Goal: Information Seeking & Learning: Compare options

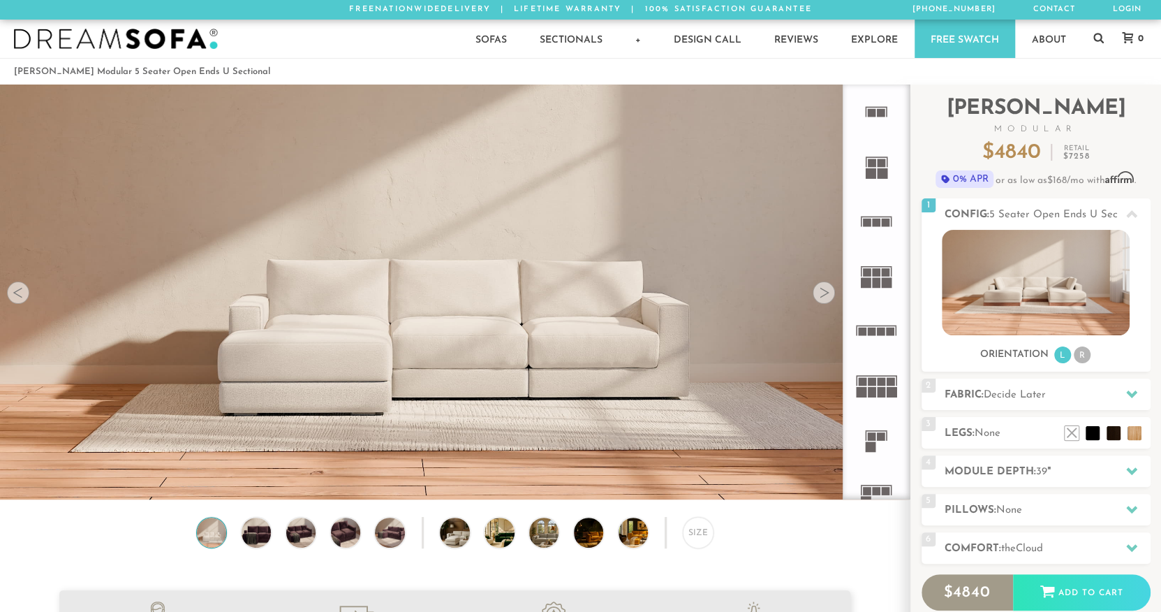
click at [824, 295] on div at bounding box center [824, 292] width 22 height 22
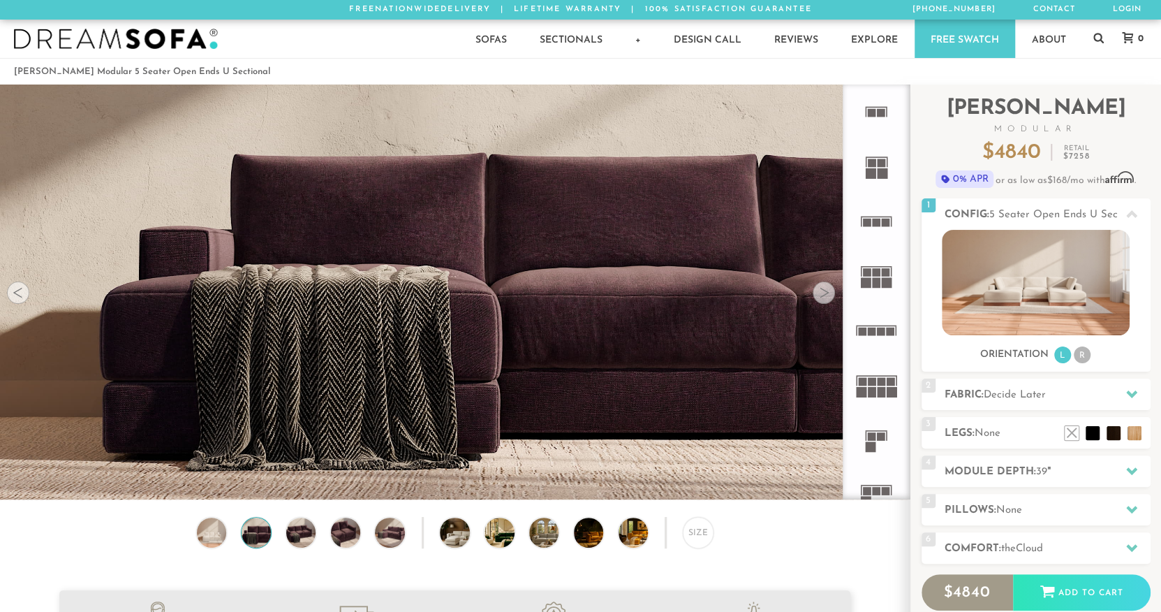
click at [828, 287] on div at bounding box center [824, 292] width 22 height 22
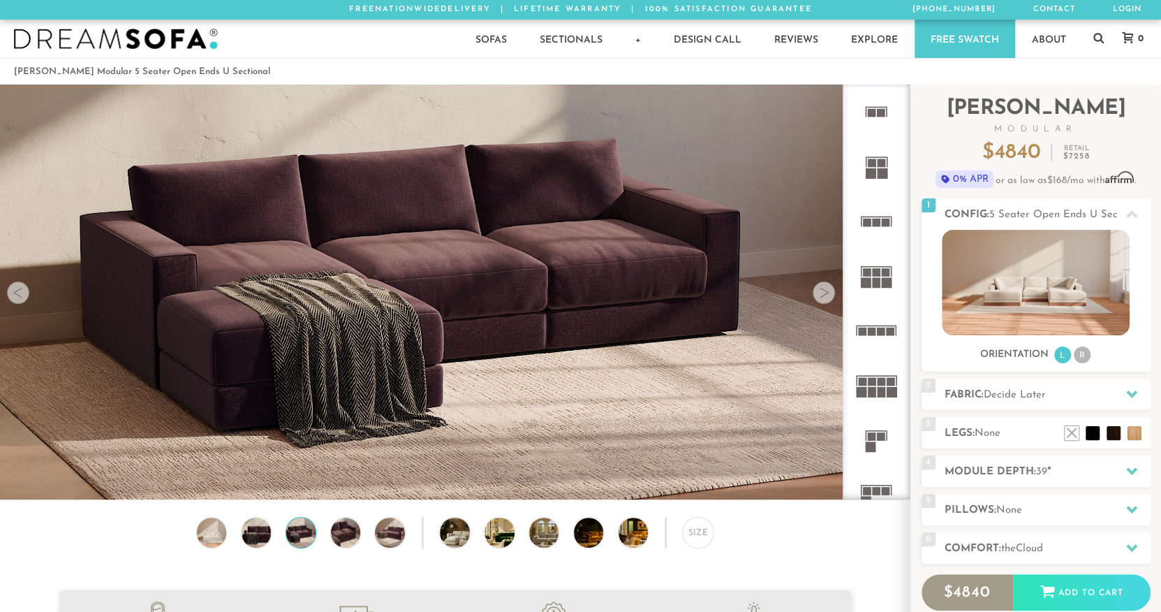
click at [832, 279] on img at bounding box center [455, 163] width 910 height 303
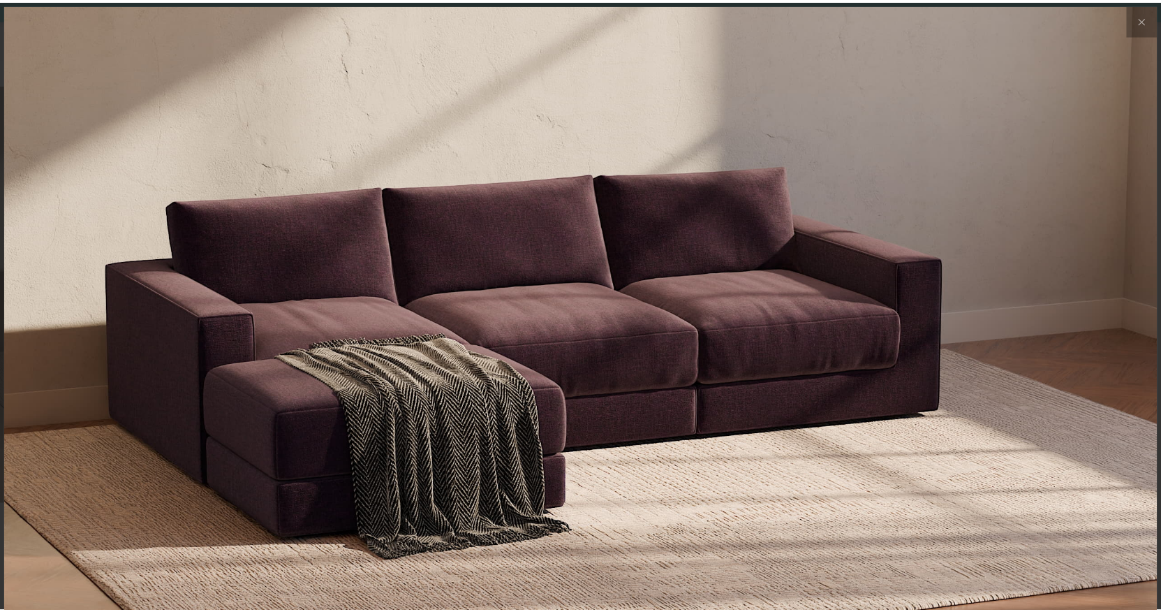
scroll to position [15938, 1161]
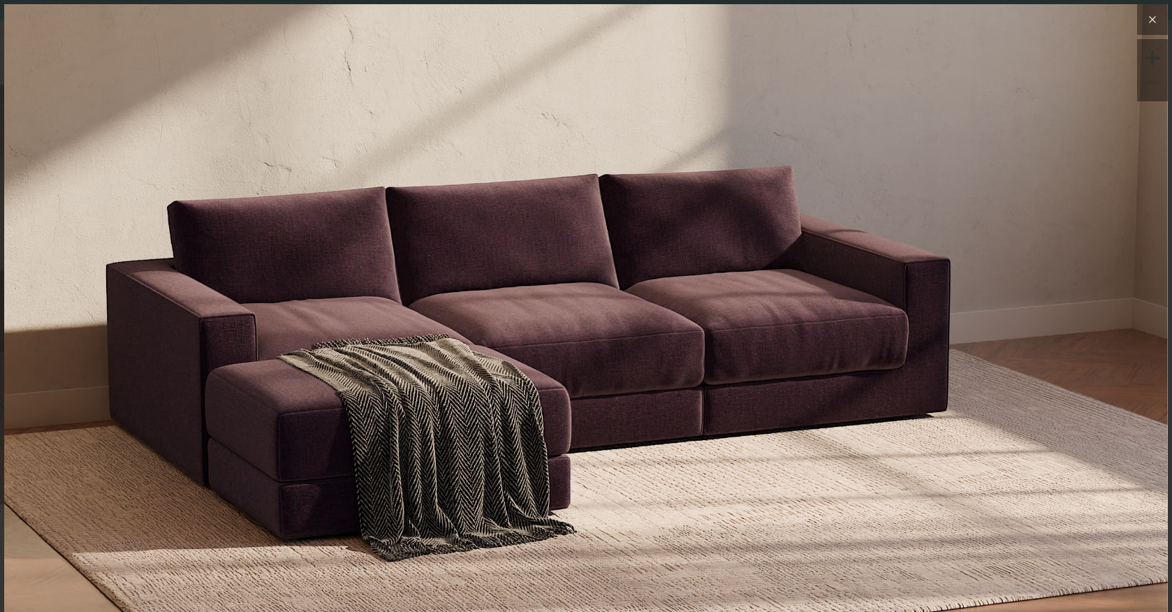
click at [1149, 19] on icon at bounding box center [1152, 20] width 6 height 6
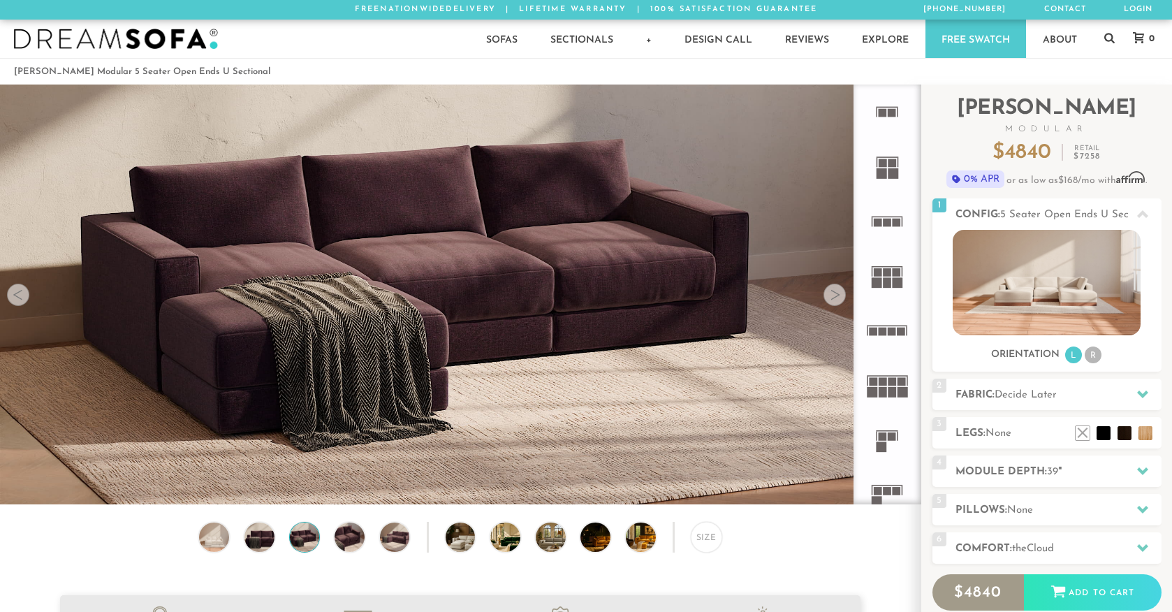
scroll to position [11, 11]
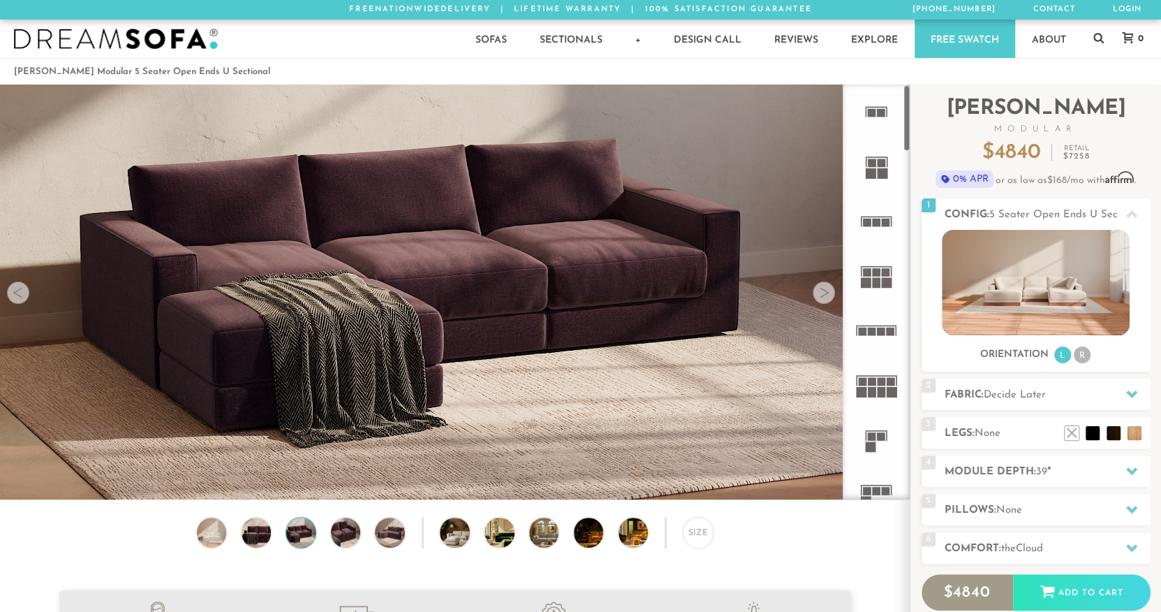
click at [824, 293] on div at bounding box center [824, 292] width 22 height 22
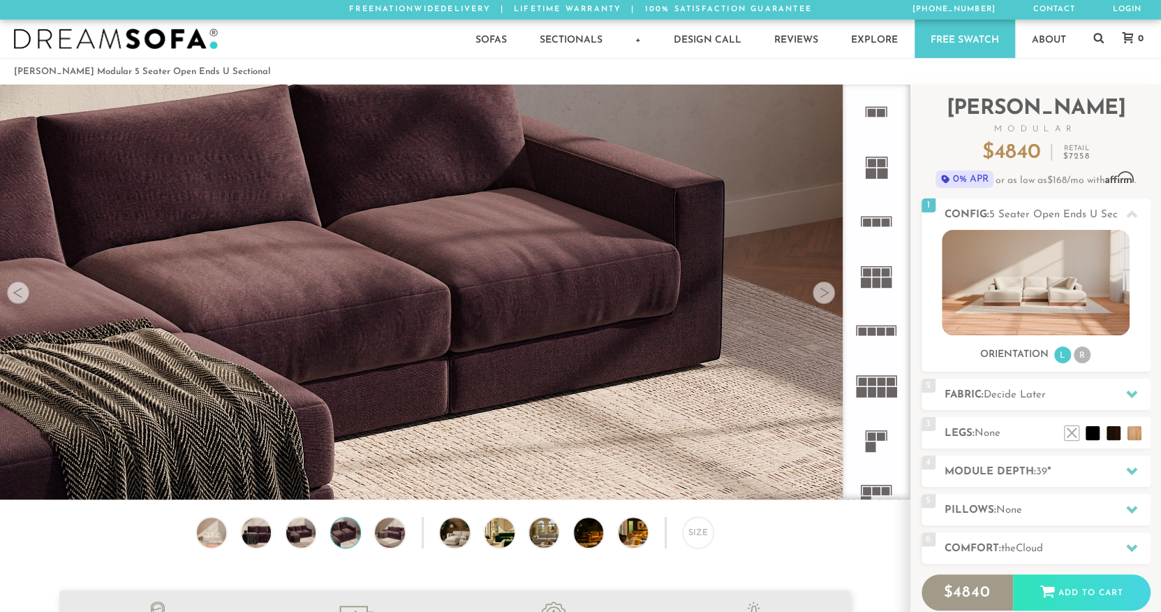
click at [830, 289] on div at bounding box center [824, 292] width 22 height 22
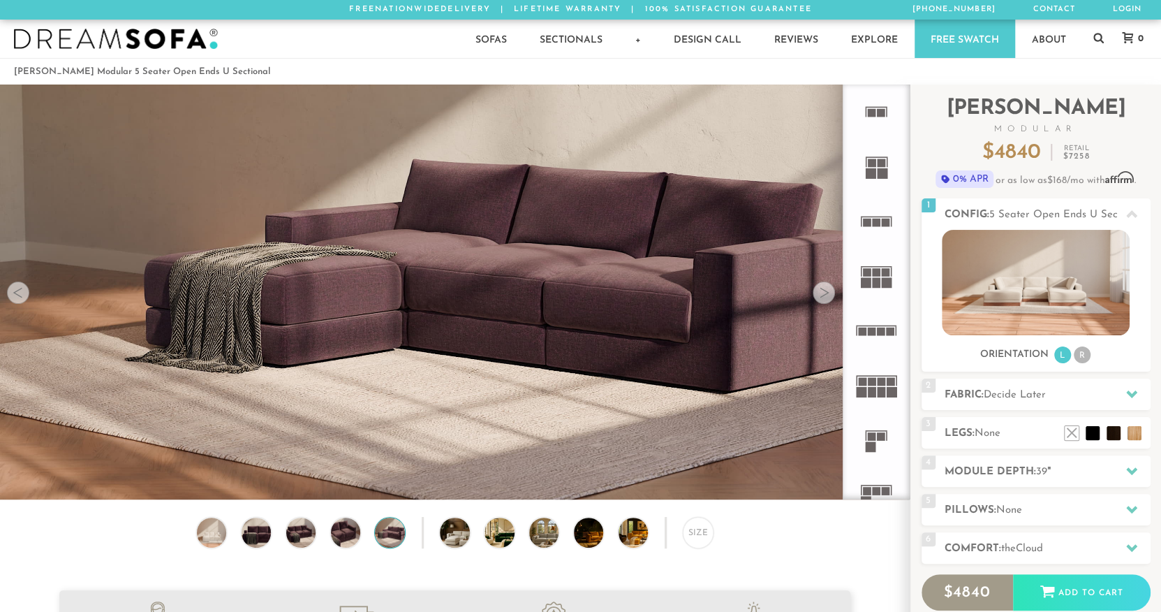
click at [832, 286] on img at bounding box center [455, 163] width 910 height 303
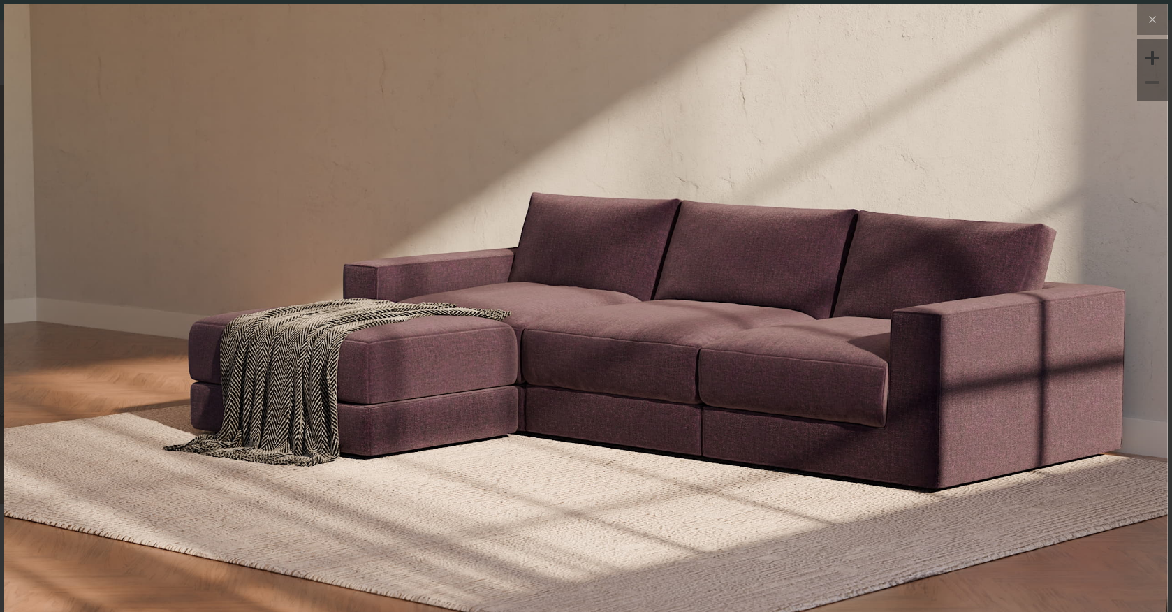
click at [832, 286] on img at bounding box center [585, 198] width 1163 height 388
click at [1144, 22] on icon at bounding box center [1152, 19] width 17 height 17
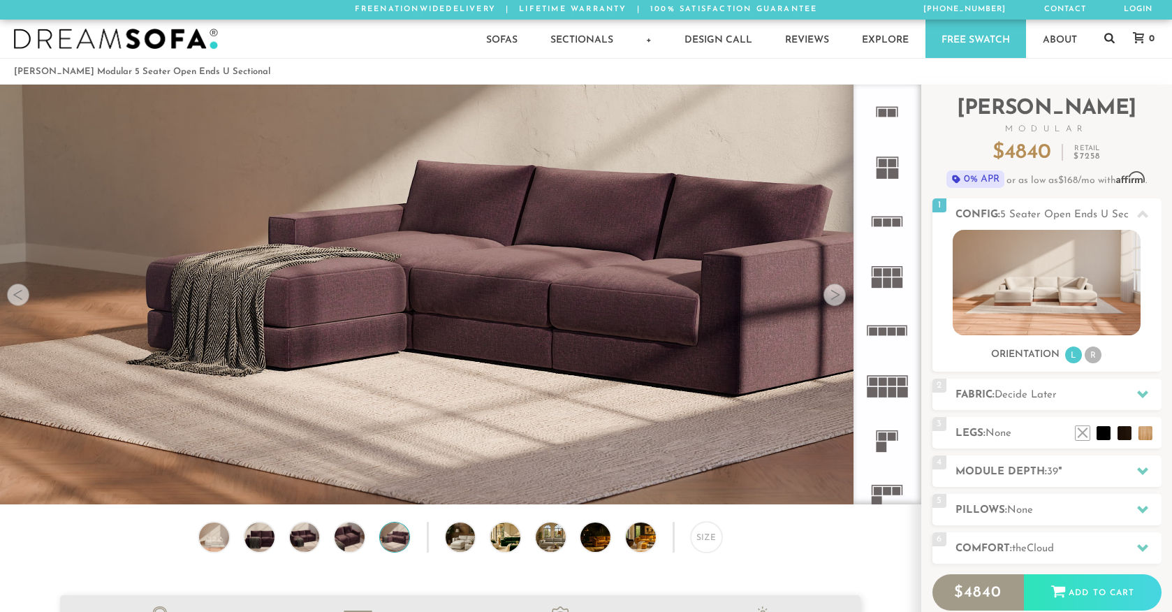
scroll to position [11, 11]
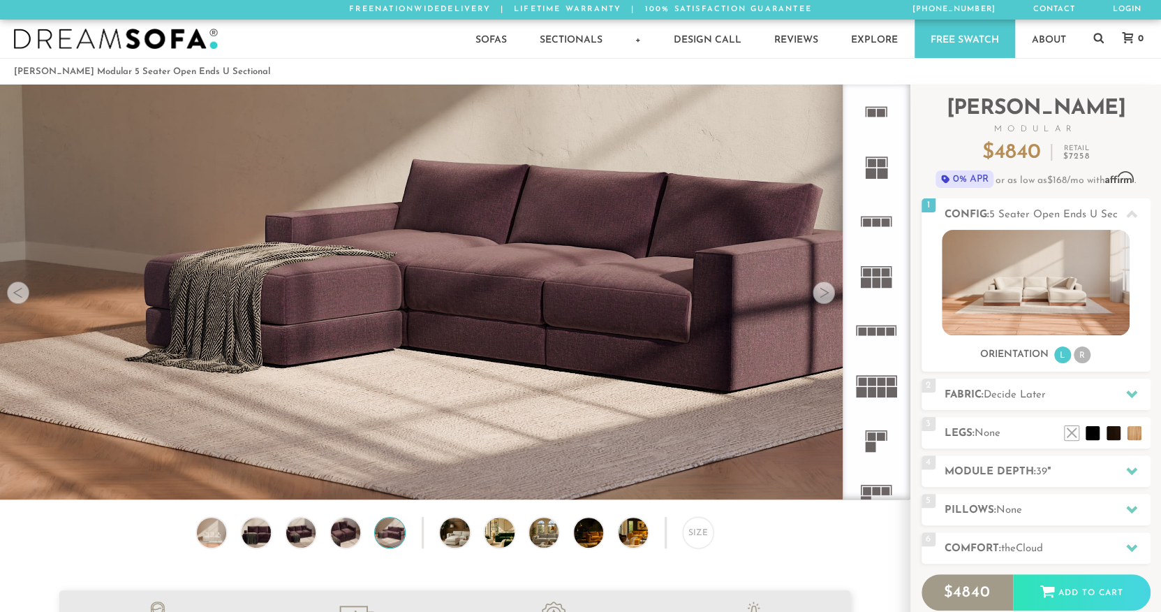
click at [872, 395] on rect at bounding box center [872, 392] width 8 height 10
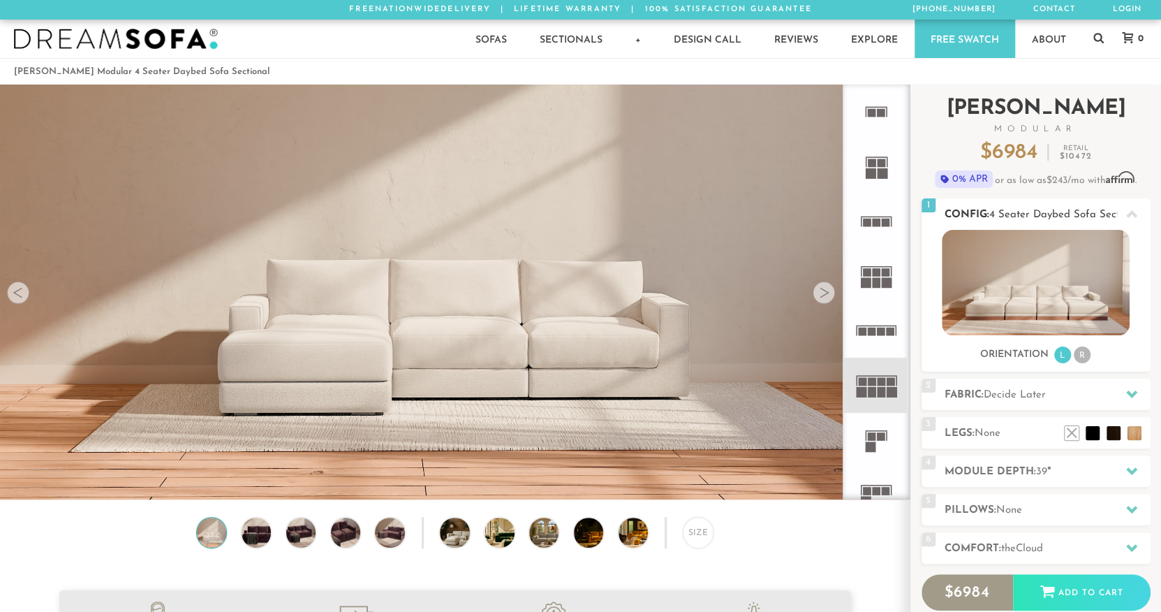
click at [1001, 284] on img at bounding box center [1036, 282] width 188 height 105
click at [882, 279] on rect at bounding box center [887, 282] width 10 height 10
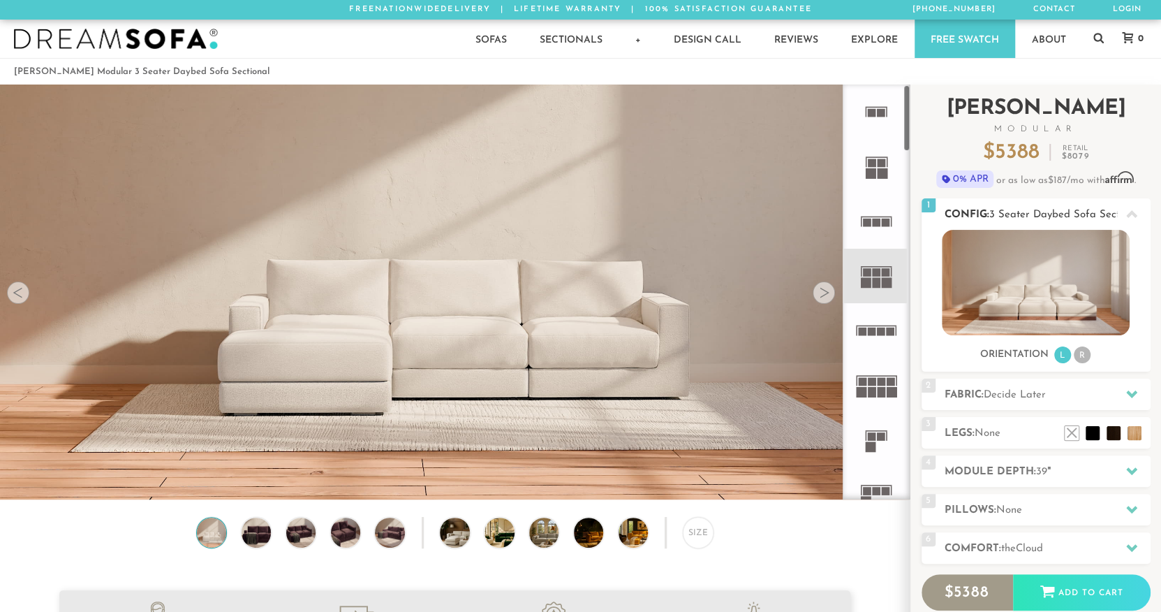
click at [999, 298] on img at bounding box center [1036, 282] width 188 height 105
click at [828, 300] on div at bounding box center [824, 292] width 22 height 22
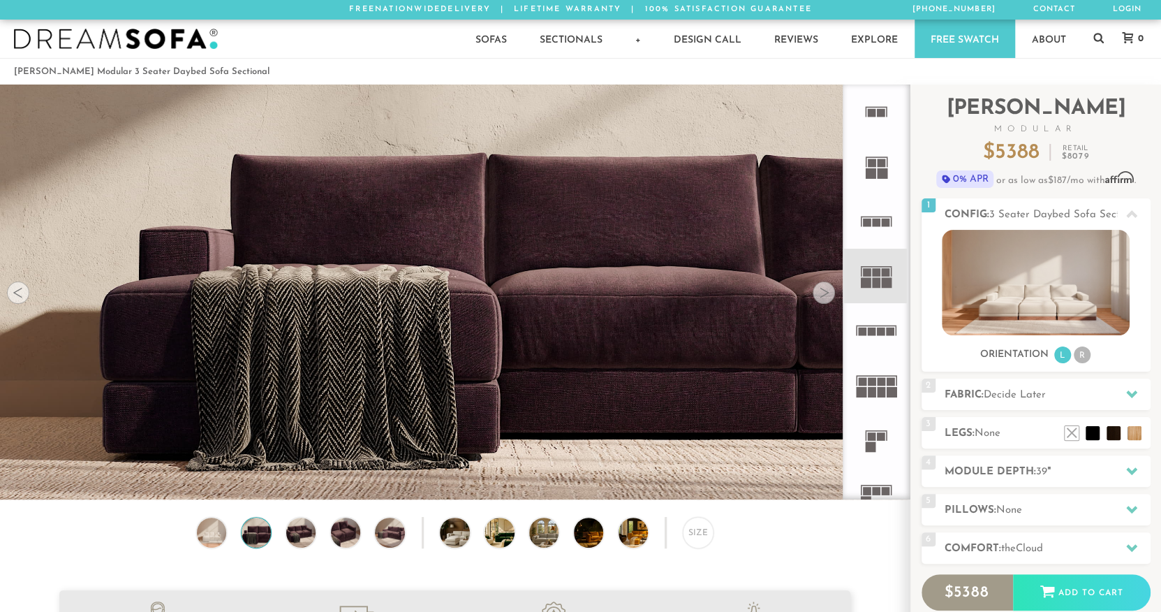
click at [828, 300] on div at bounding box center [824, 292] width 22 height 22
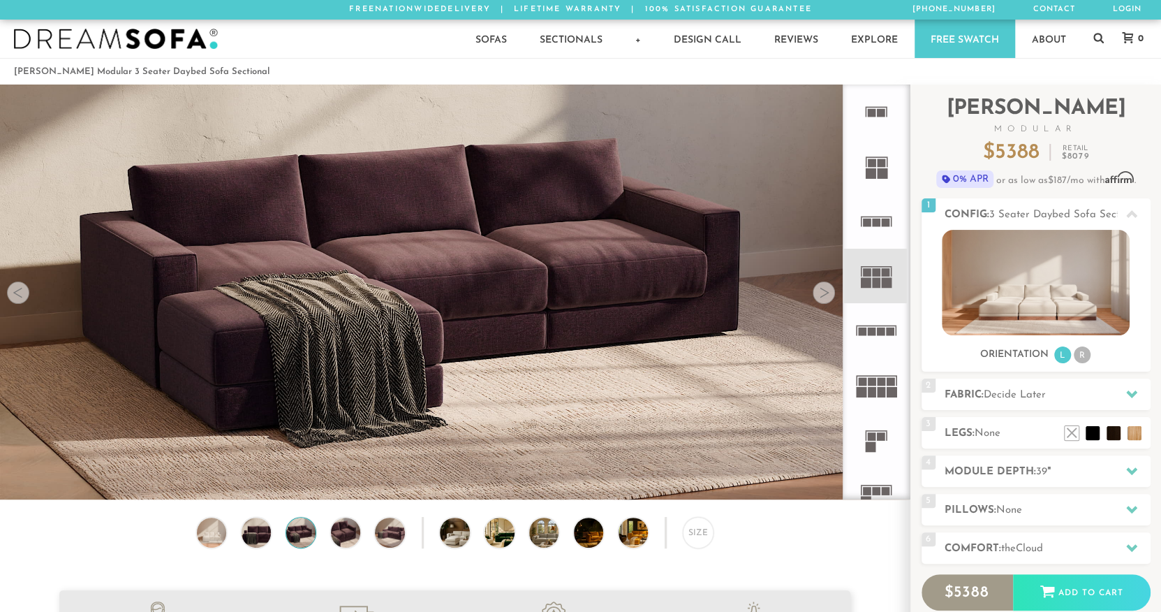
click at [841, 296] on img at bounding box center [455, 163] width 910 height 303
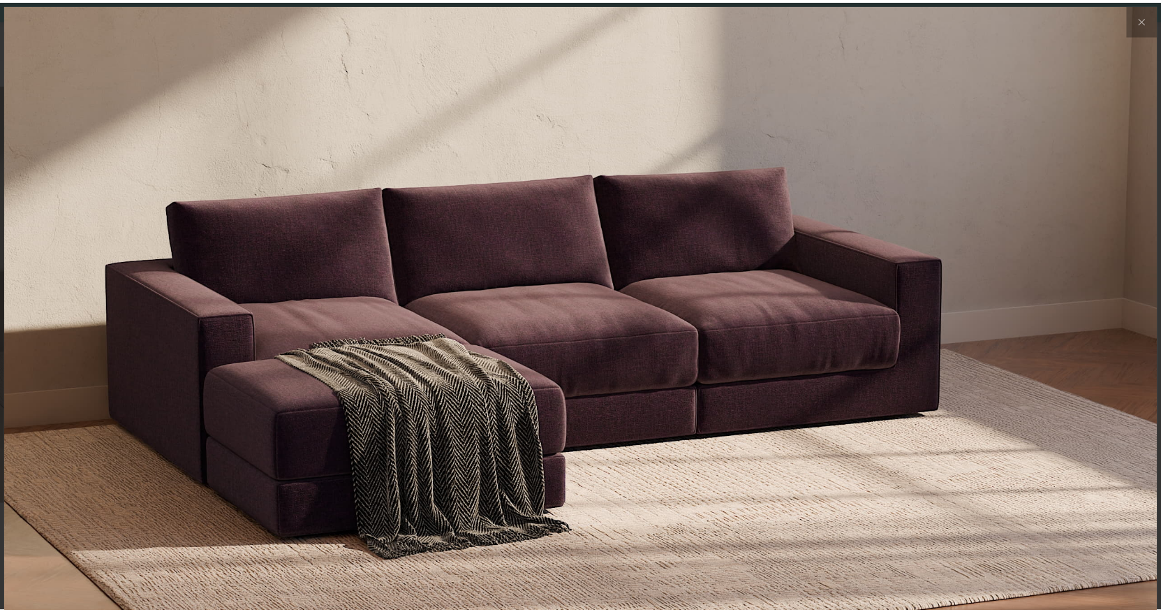
scroll to position [15938, 1161]
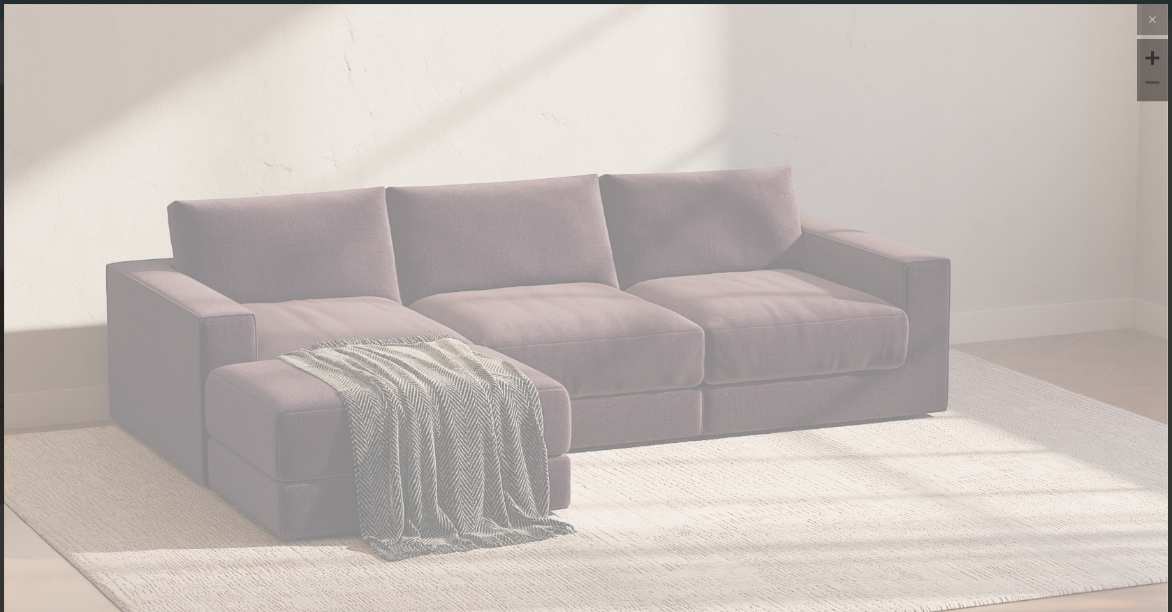
click at [849, 294] on img at bounding box center [585, 198] width 1163 height 388
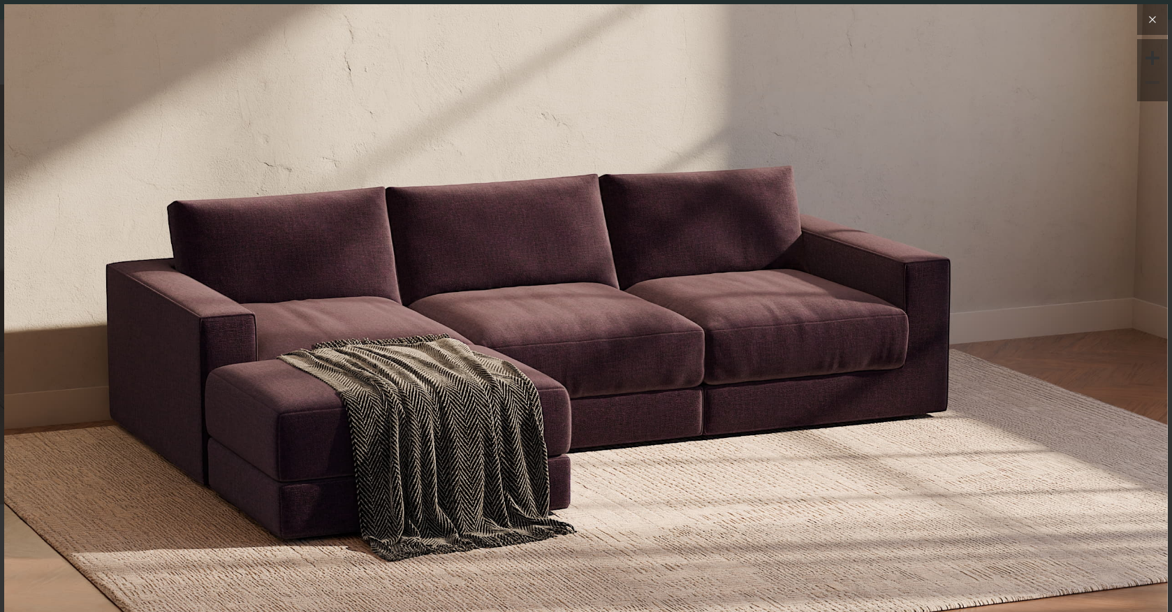
click at [1144, 24] on icon at bounding box center [1152, 19] width 17 height 17
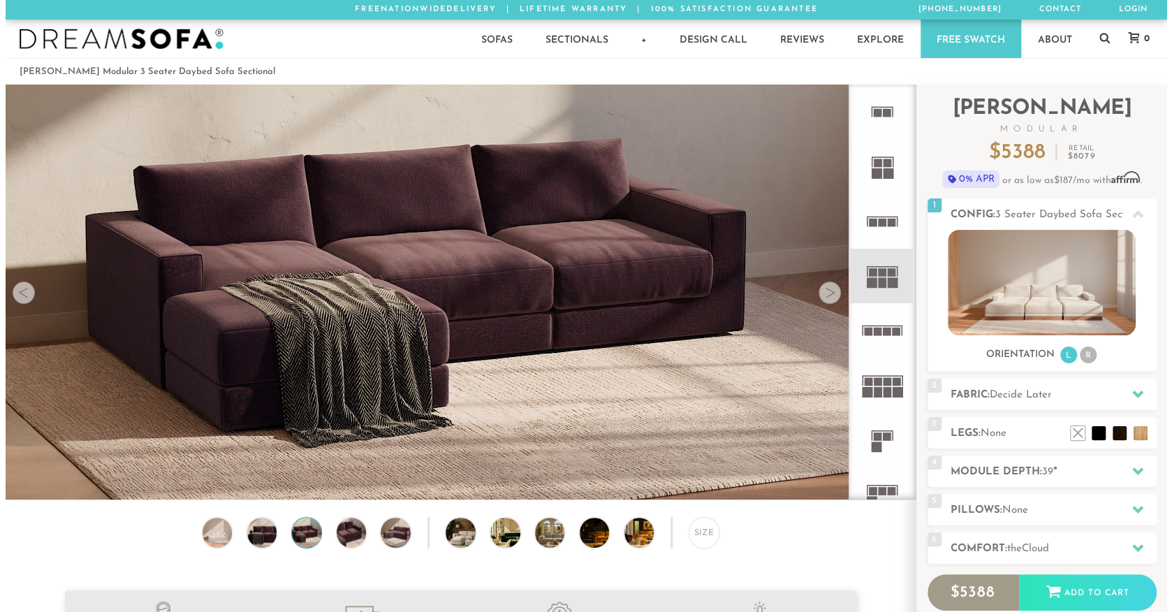
scroll to position [11, 11]
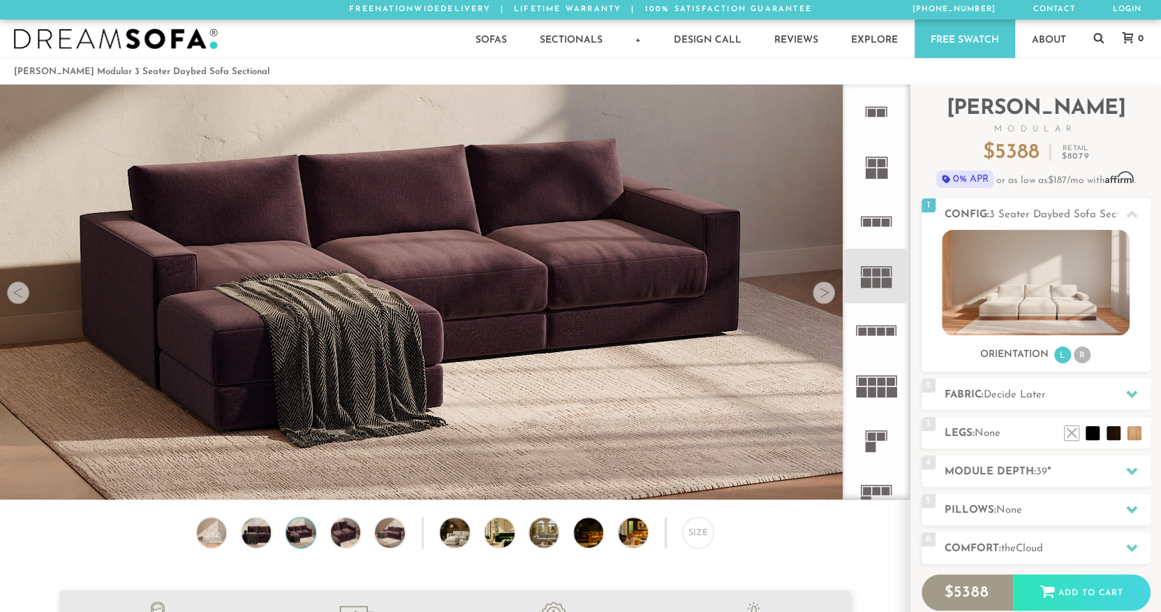
click at [826, 297] on div at bounding box center [824, 292] width 22 height 22
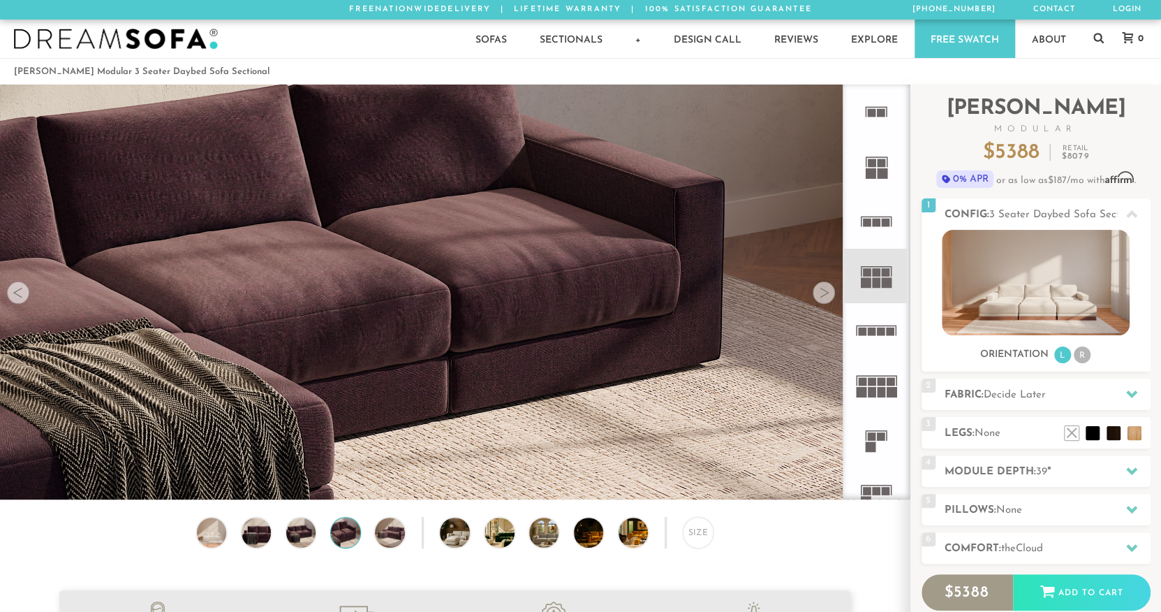
click at [826, 297] on div at bounding box center [824, 292] width 22 height 22
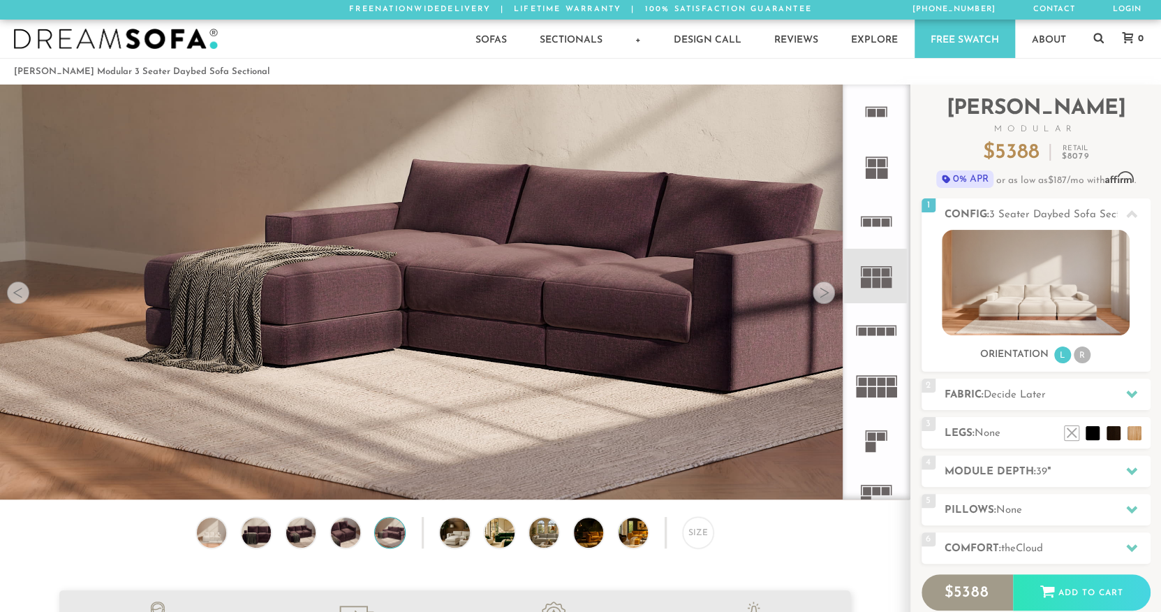
click at [839, 293] on img at bounding box center [455, 163] width 910 height 303
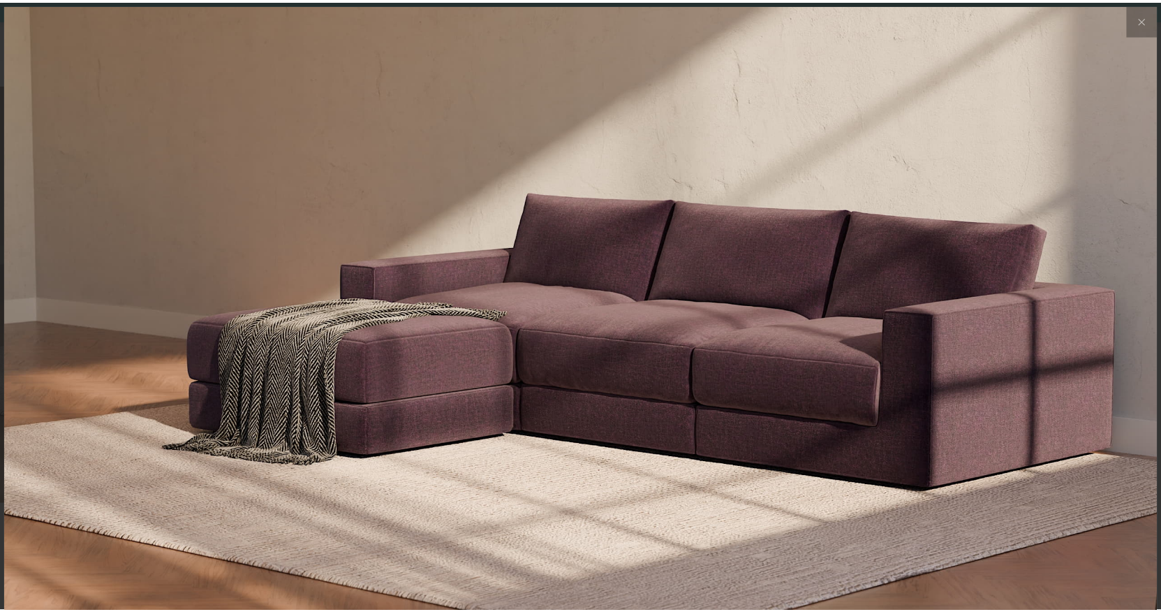
scroll to position [15938, 1161]
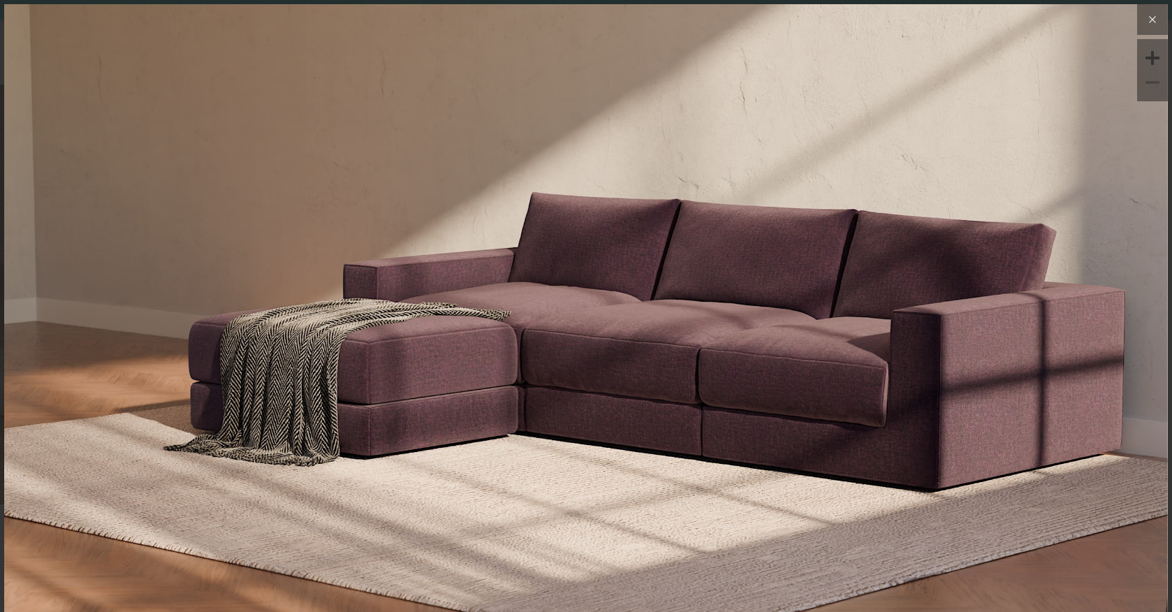
click at [1144, 13] on icon at bounding box center [1152, 19] width 17 height 17
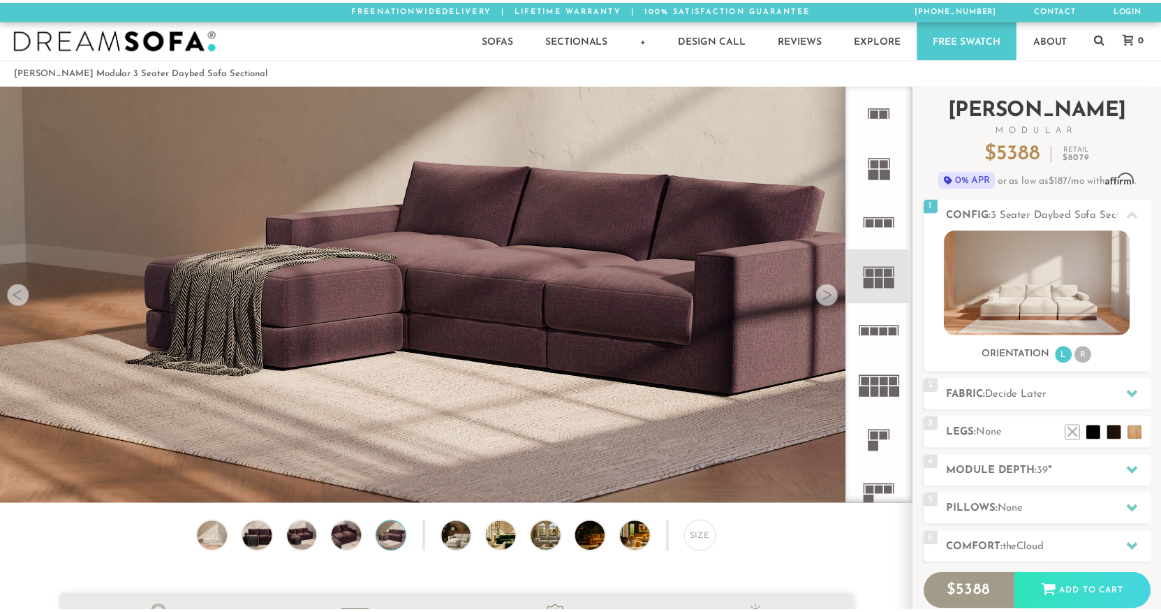
scroll to position [11, 11]
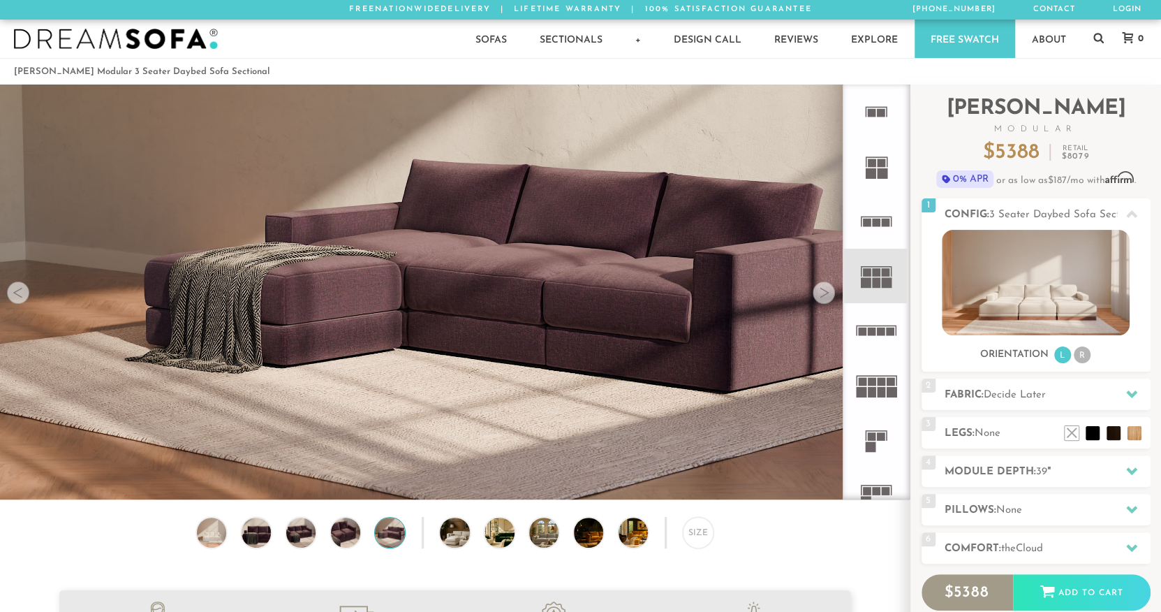
click at [824, 297] on div at bounding box center [824, 292] width 22 height 22
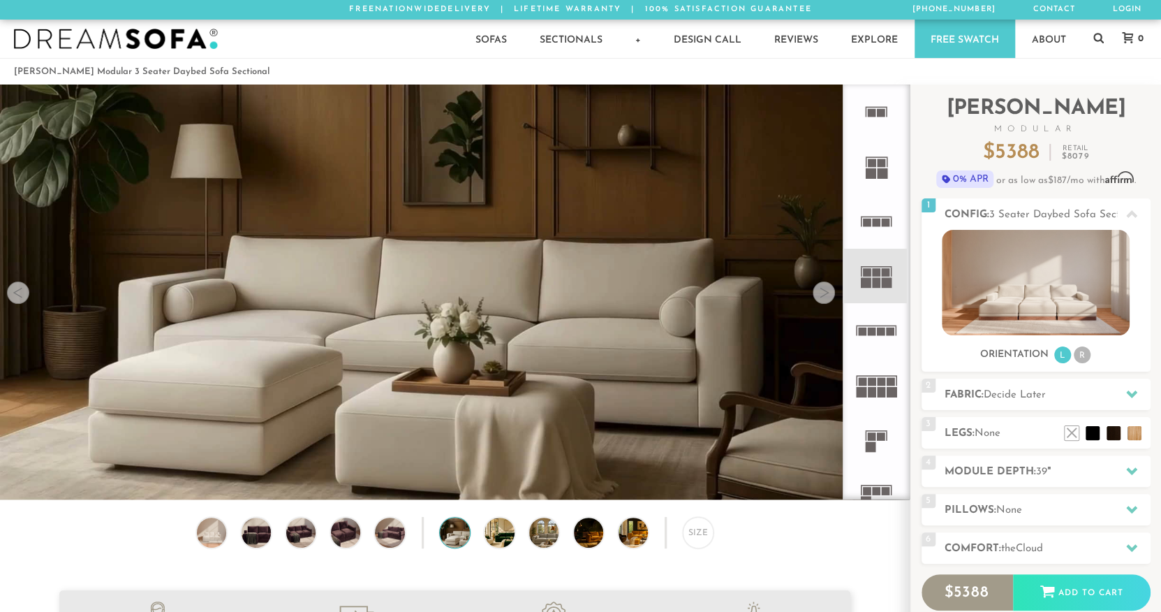
click at [824, 297] on div at bounding box center [824, 292] width 22 height 22
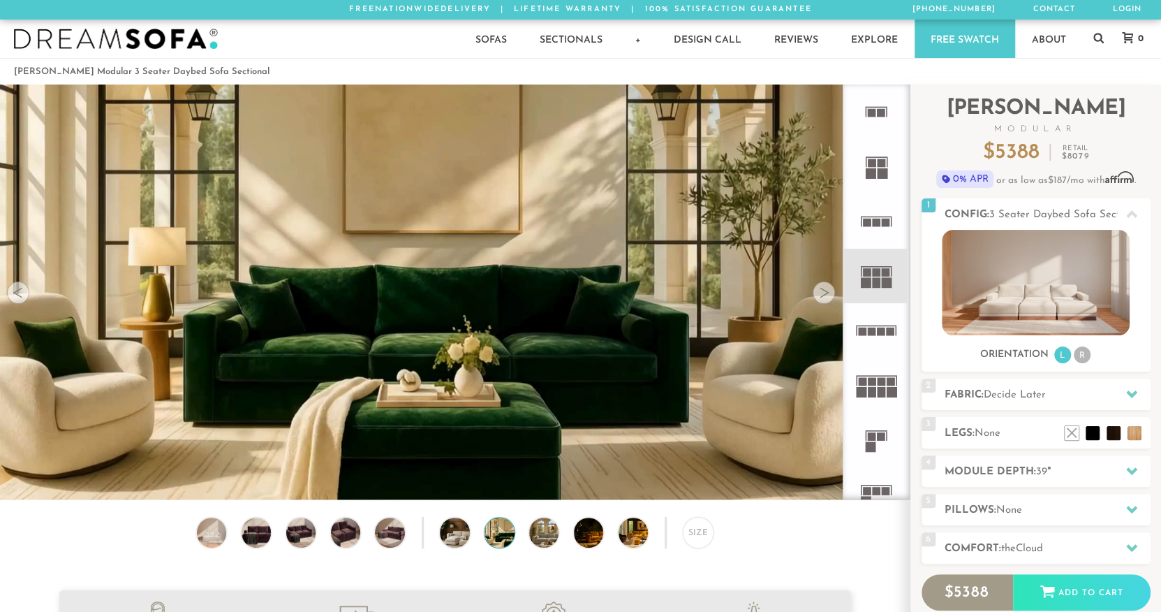
click at [824, 297] on div at bounding box center [824, 292] width 22 height 22
